Goal: Information Seeking & Learning: Learn about a topic

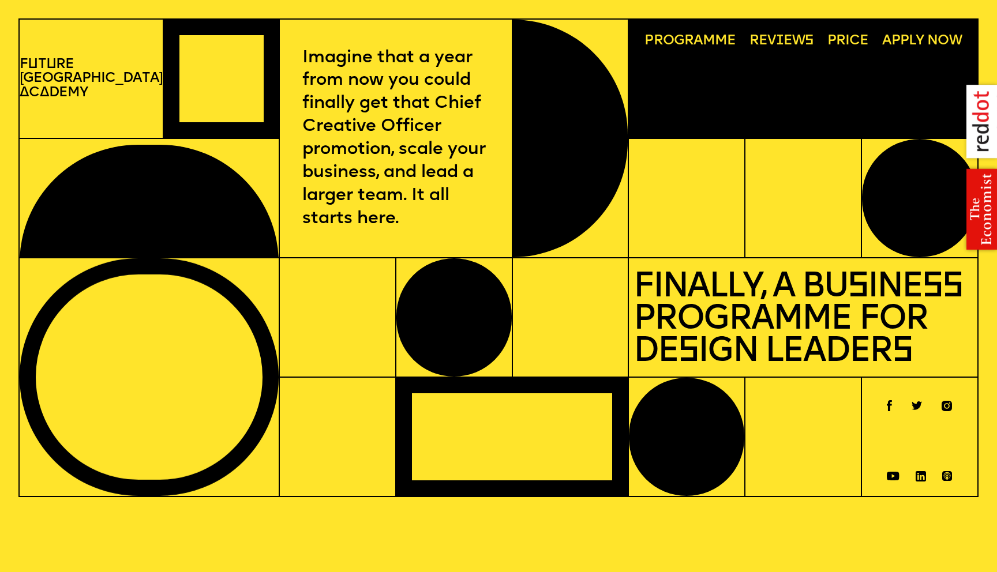
click at [686, 38] on span "Programme" at bounding box center [690, 41] width 91 height 14
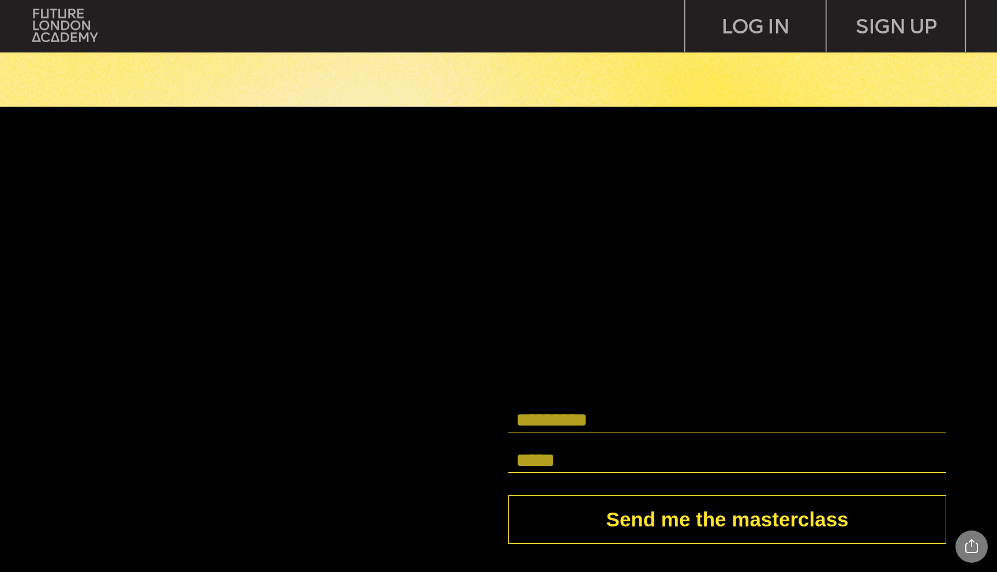
scroll to position [3812, 0]
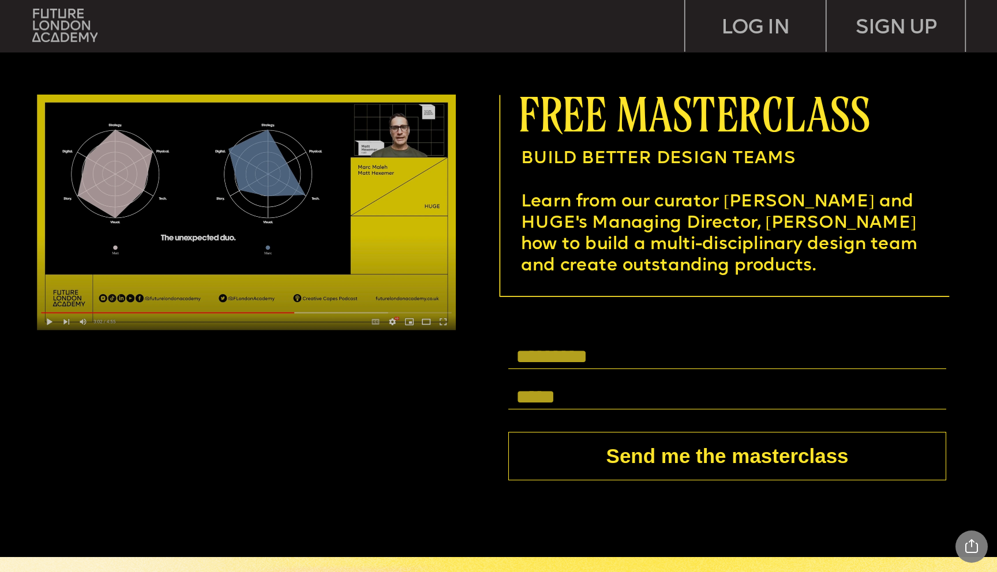
click at [423, 230] on img at bounding box center [246, 213] width 419 height 236
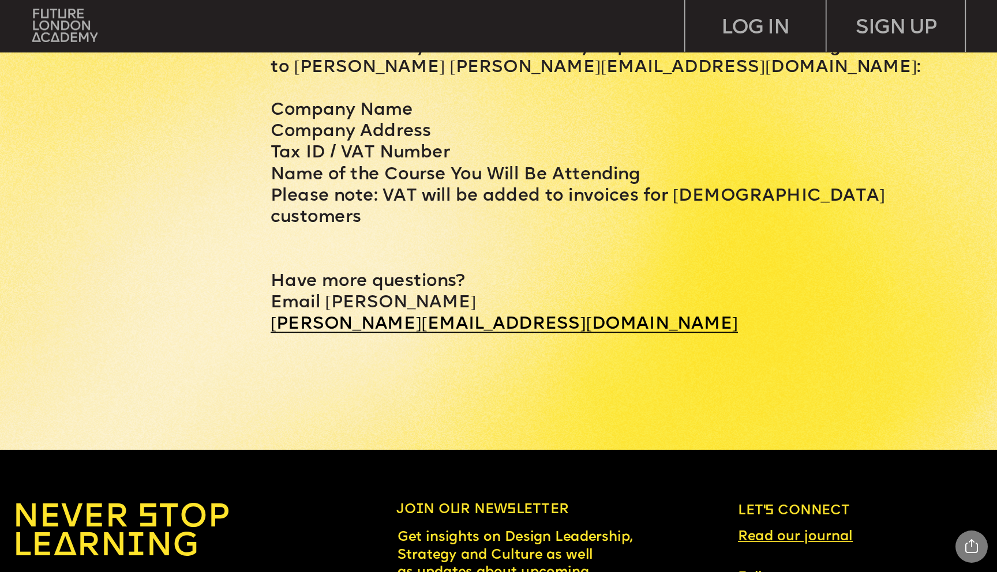
scroll to position [5996, 0]
